Goal: Task Accomplishment & Management: Manage account settings

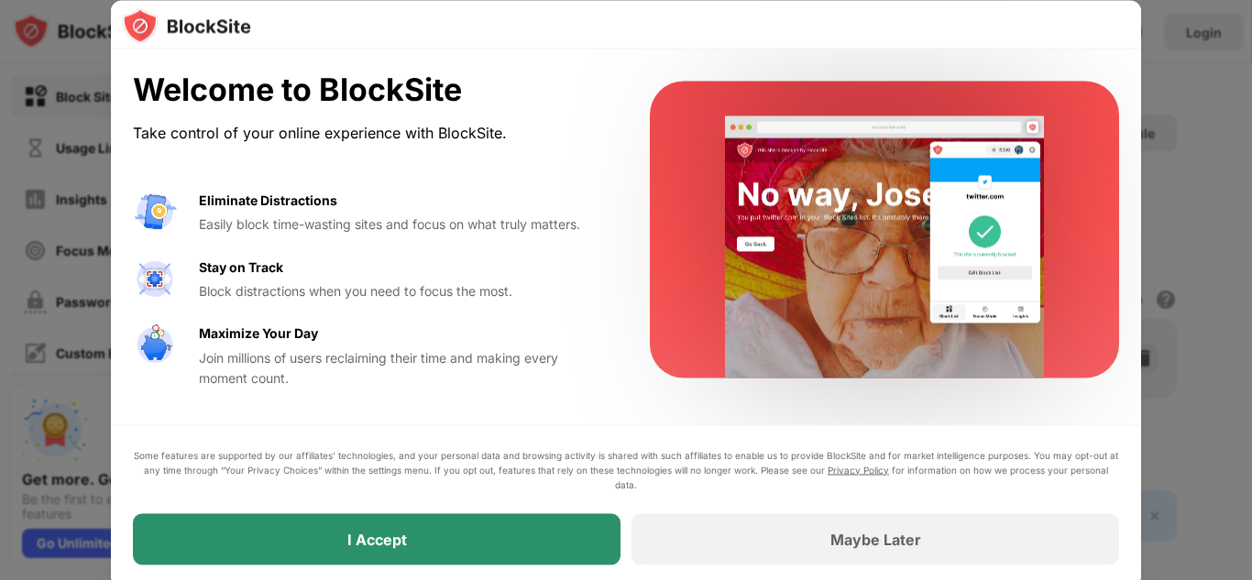
click at [428, 521] on div "I Accept" at bounding box center [377, 538] width 488 height 51
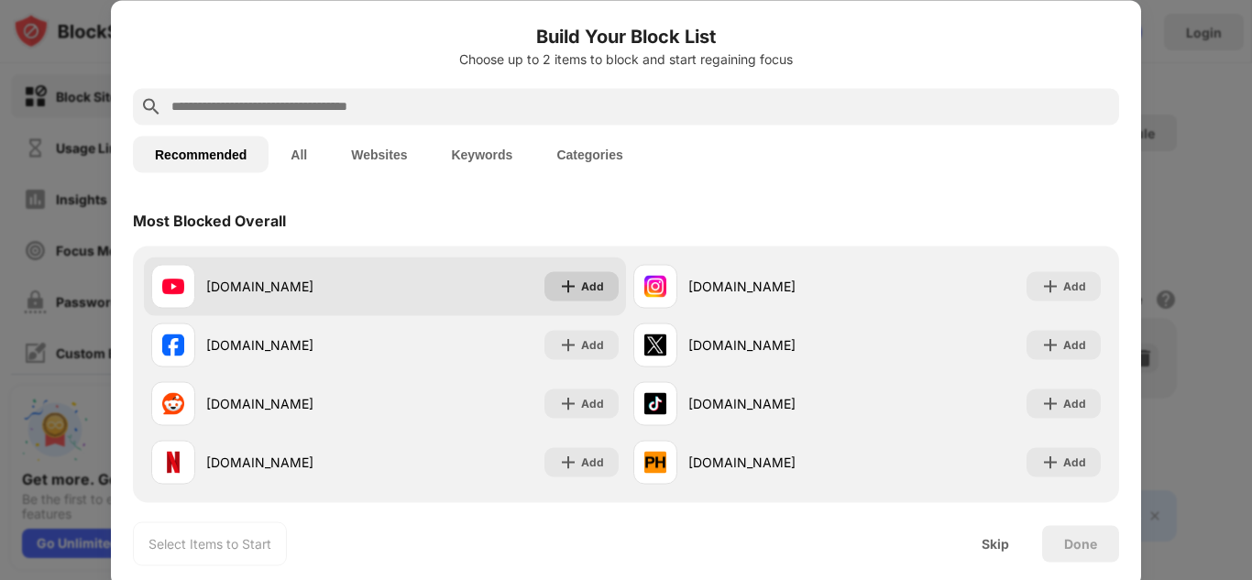
click at [605, 290] on div "Add" at bounding box center [581, 285] width 74 height 29
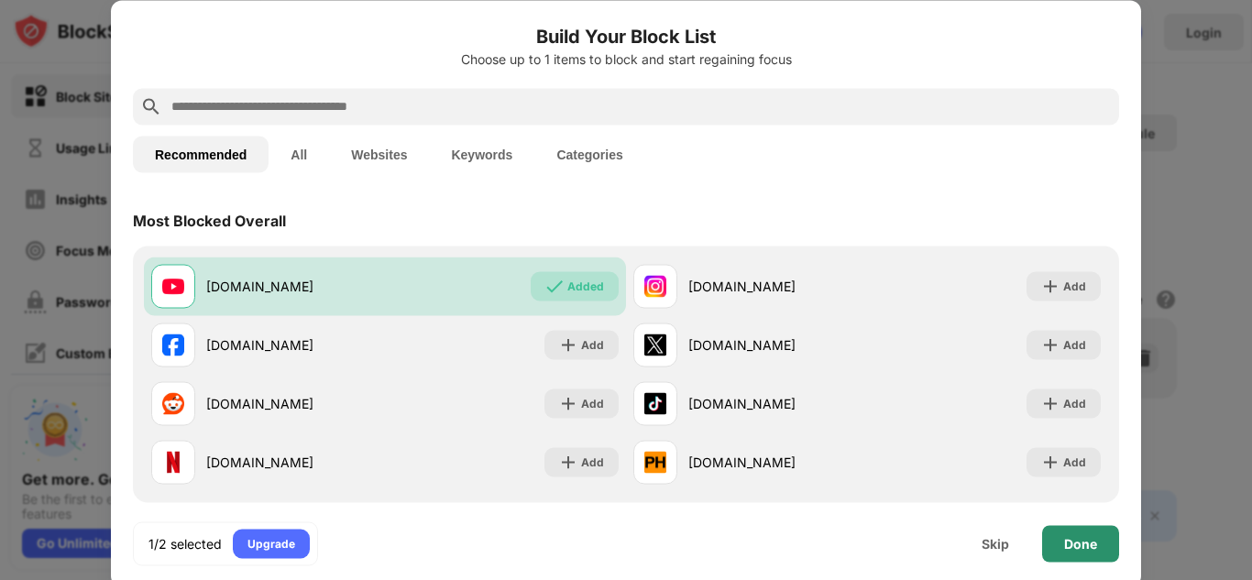
click at [1079, 538] on div "Done" at bounding box center [1080, 543] width 33 height 15
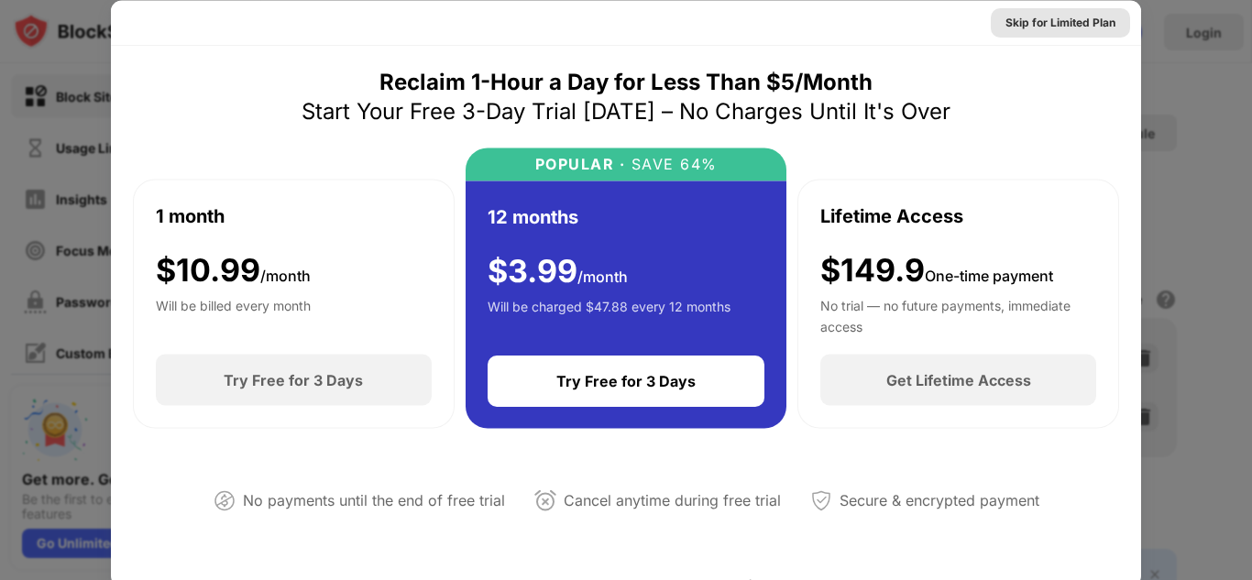
click at [1058, 16] on div "Skip for Limited Plan" at bounding box center [1060, 22] width 110 height 18
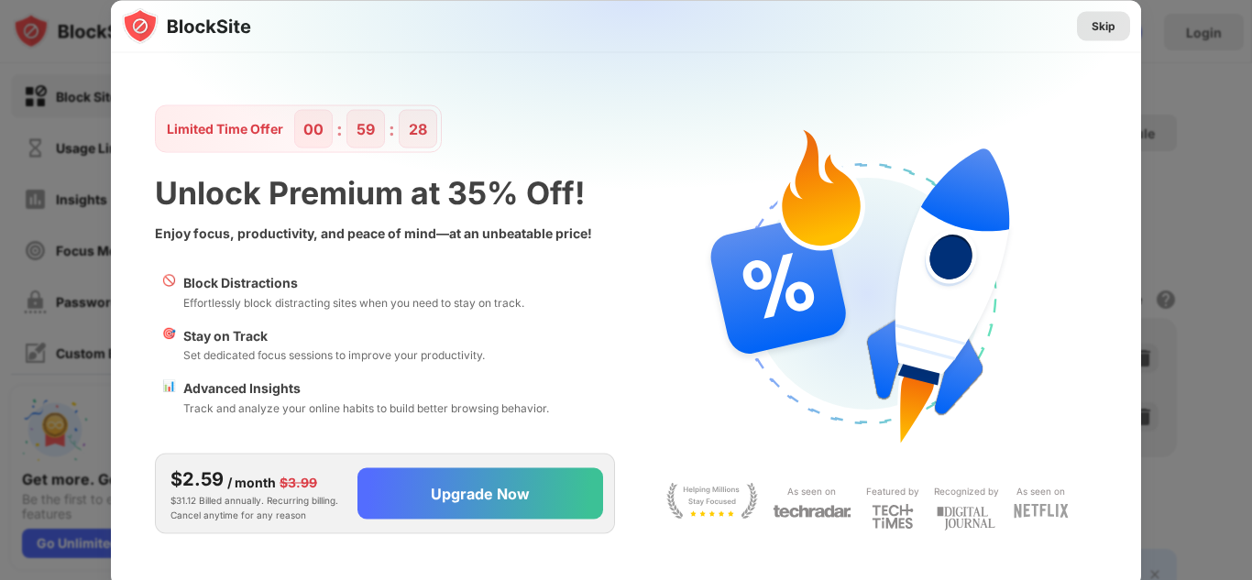
click at [1091, 21] on div "Skip" at bounding box center [1103, 25] width 24 height 18
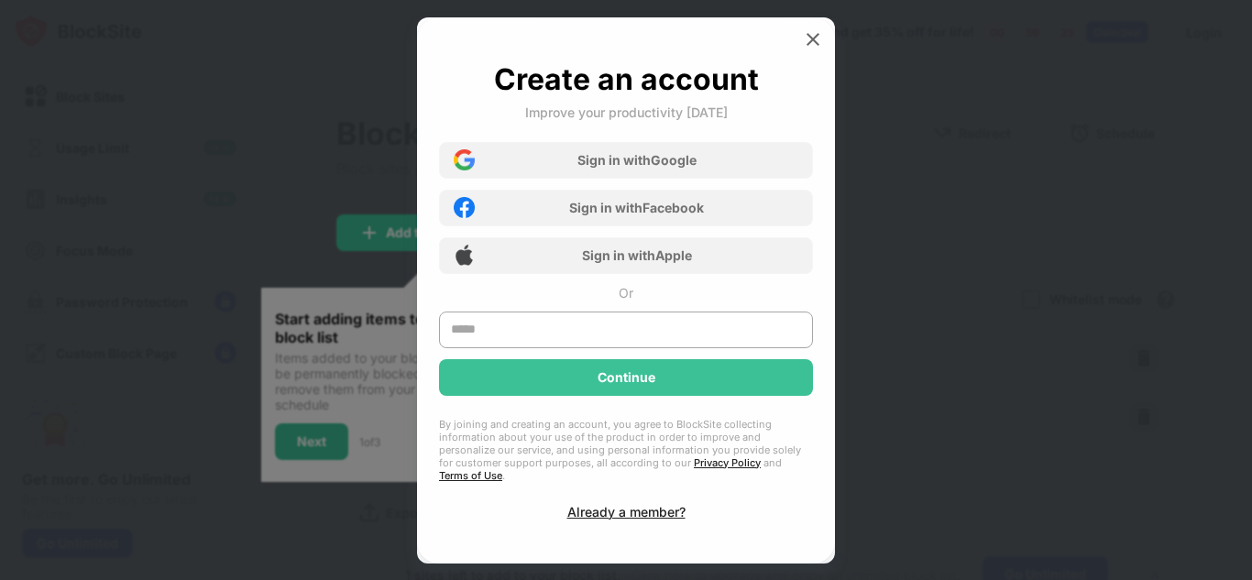
click at [826, 27] on div "Create an account Improve your productivity [DATE] Sign in with Google Sign in …" at bounding box center [626, 290] width 418 height 546
click at [817, 41] on img at bounding box center [813, 39] width 18 height 18
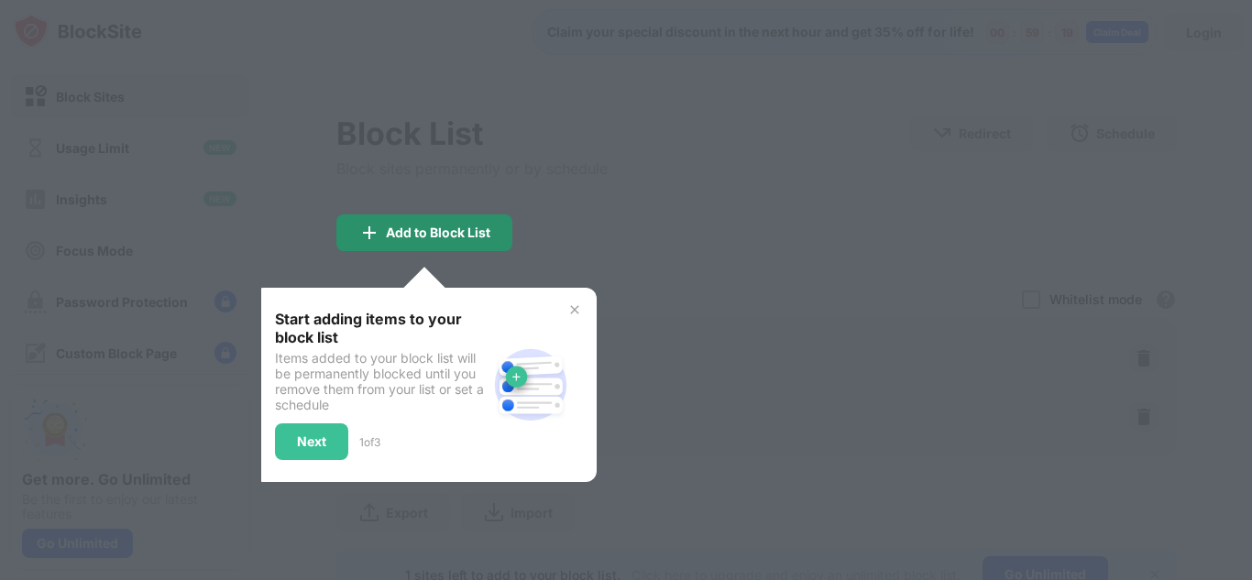
click at [474, 237] on div "Add to Block List" at bounding box center [438, 232] width 104 height 15
